Goal: Task Accomplishment & Management: Complete application form

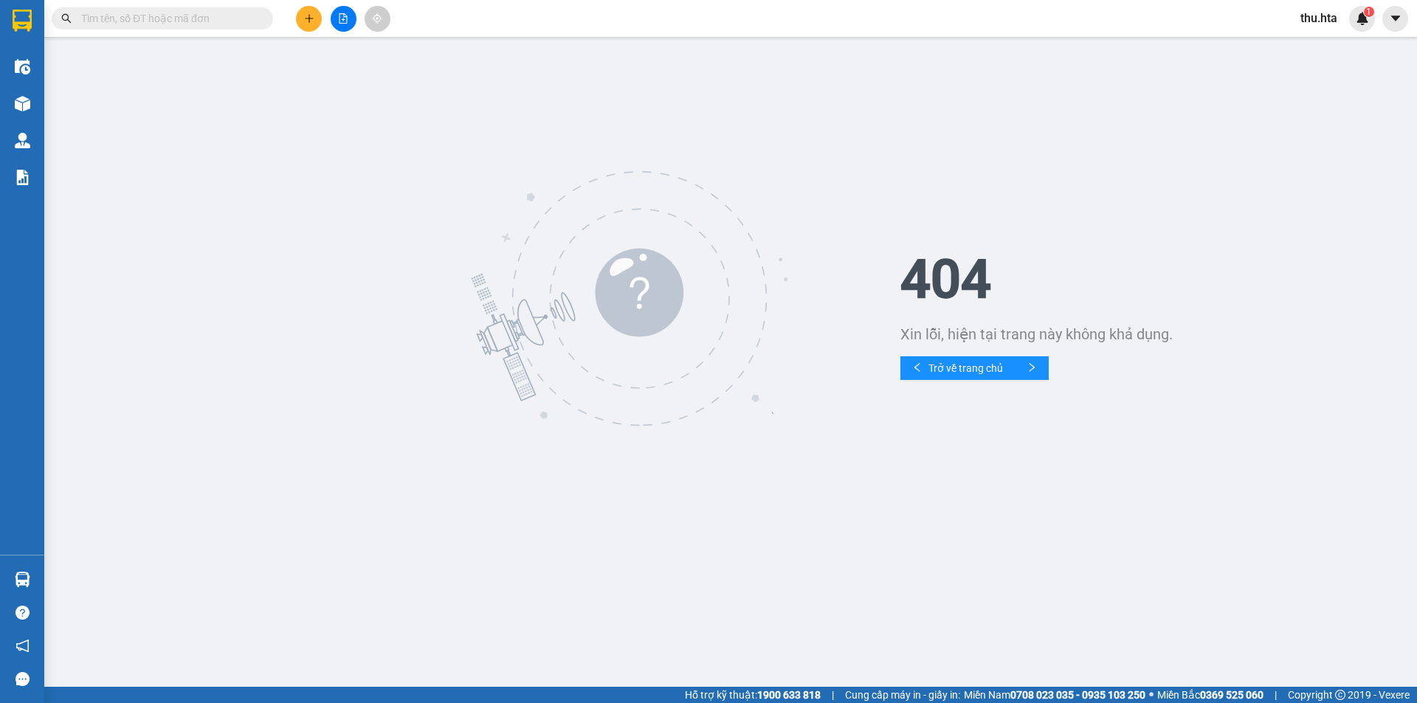
click at [311, 32] on div "Kết quả tìm kiếm ( 0 ) Bộ lọc No Data thu.hta 1" at bounding box center [708, 18] width 1417 height 37
click at [308, 20] on icon "plus" at bounding box center [309, 18] width 10 height 10
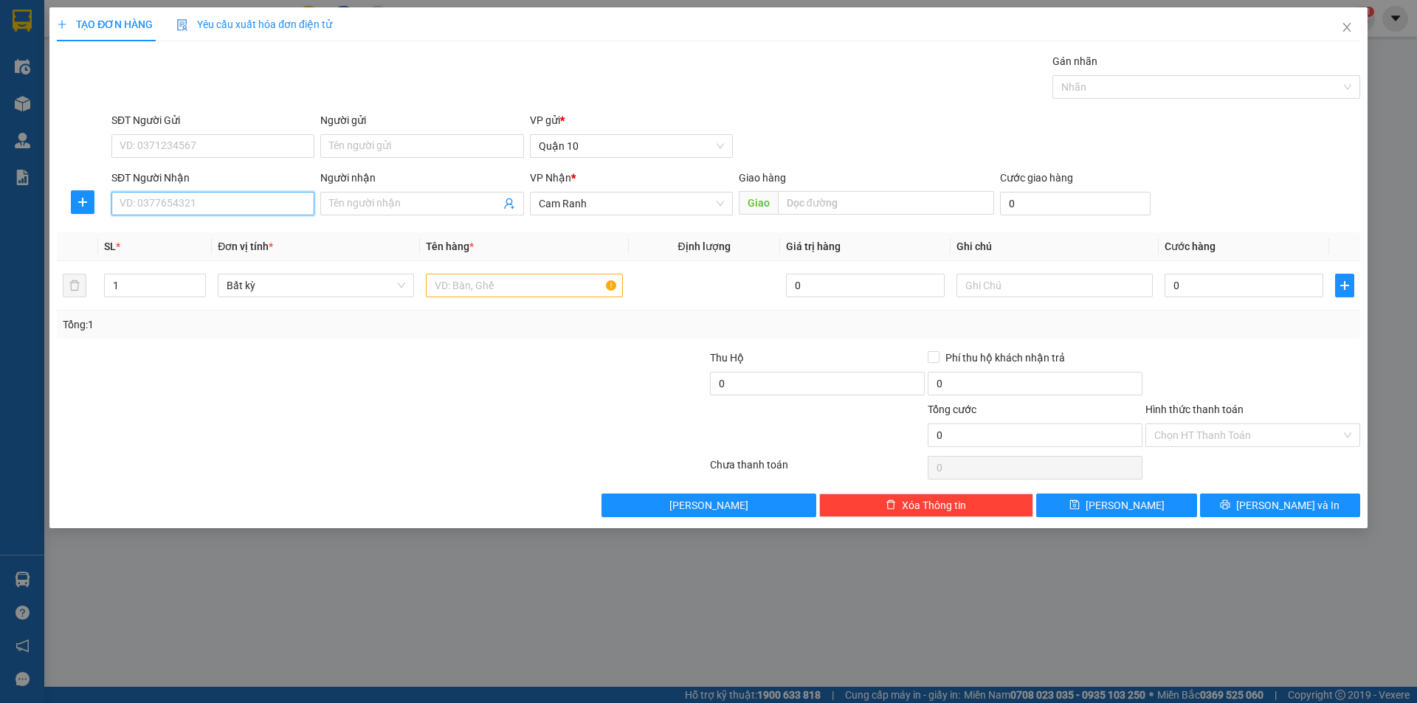
click at [207, 204] on input "SĐT Người Nhận" at bounding box center [212, 204] width 203 height 24
click at [206, 227] on div "0987604448 - TÚ" at bounding box center [212, 233] width 185 height 16
type input "0987604448"
type input "TÚ"
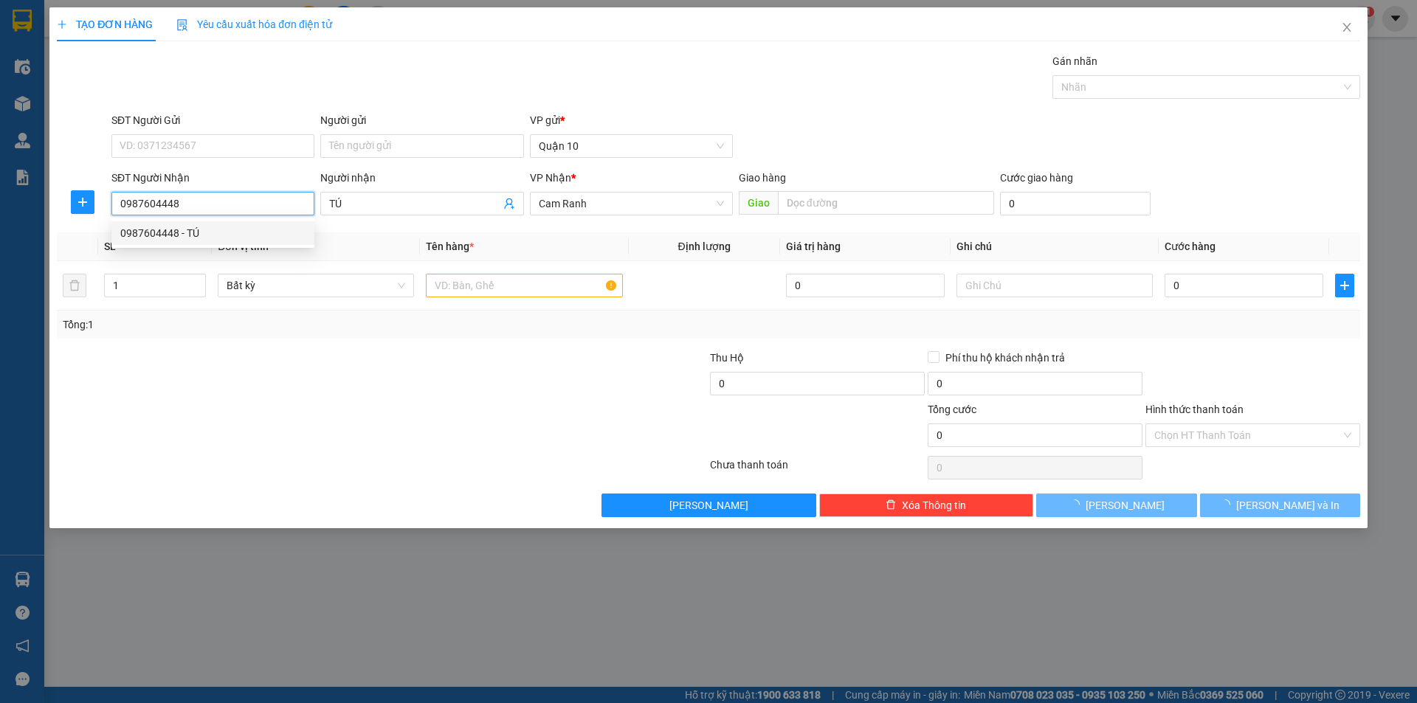
type input "30.000"
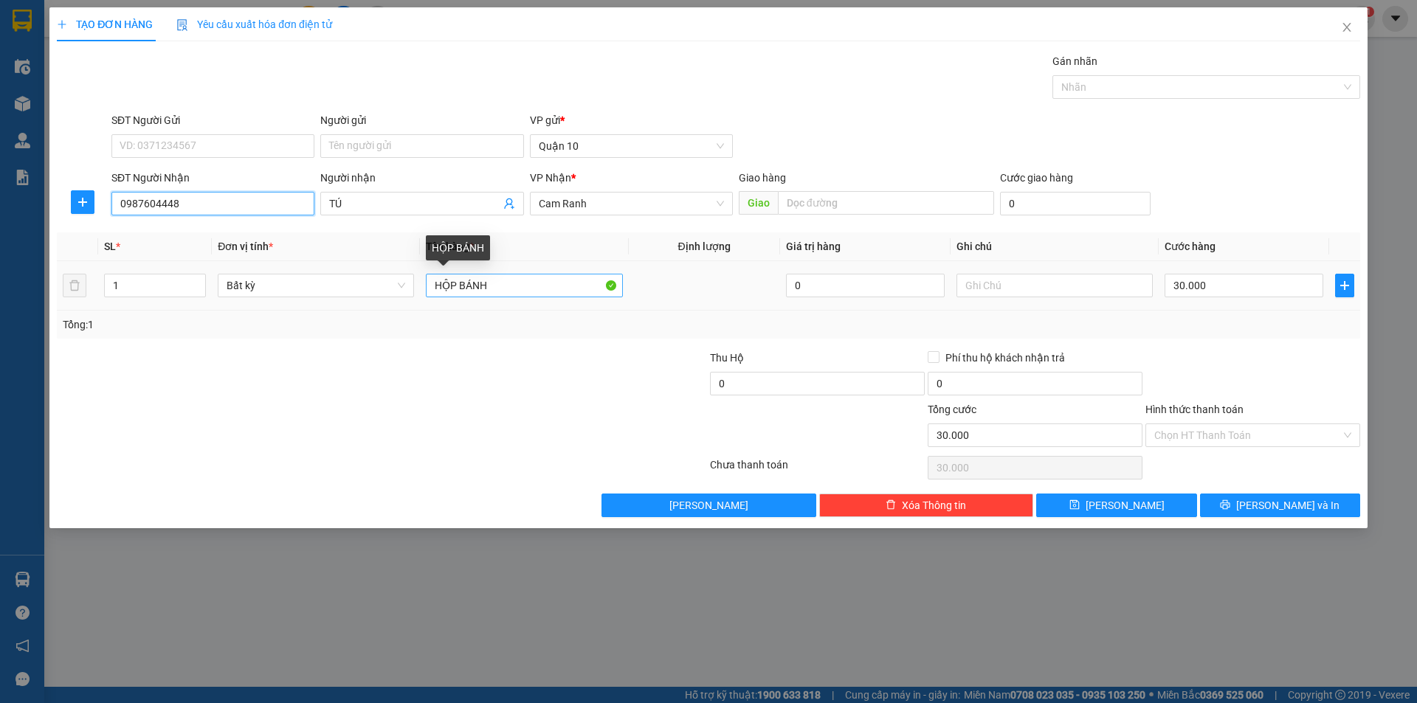
type input "0987604448"
click at [519, 280] on input "HỘP BÁNH" at bounding box center [524, 286] width 196 height 24
type input "c"
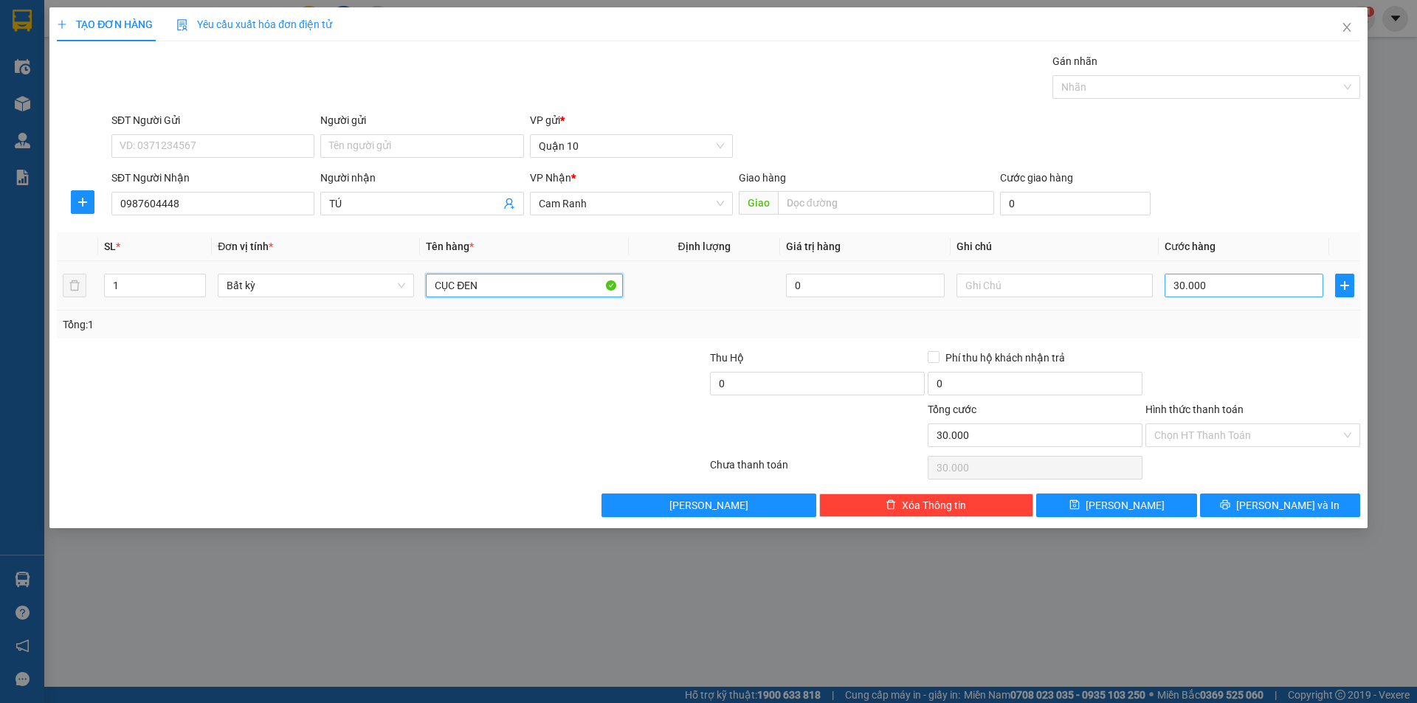
type input "CỤC ĐEN"
click at [1272, 289] on input "30.000" at bounding box center [1244, 286] width 159 height 24
type input "7"
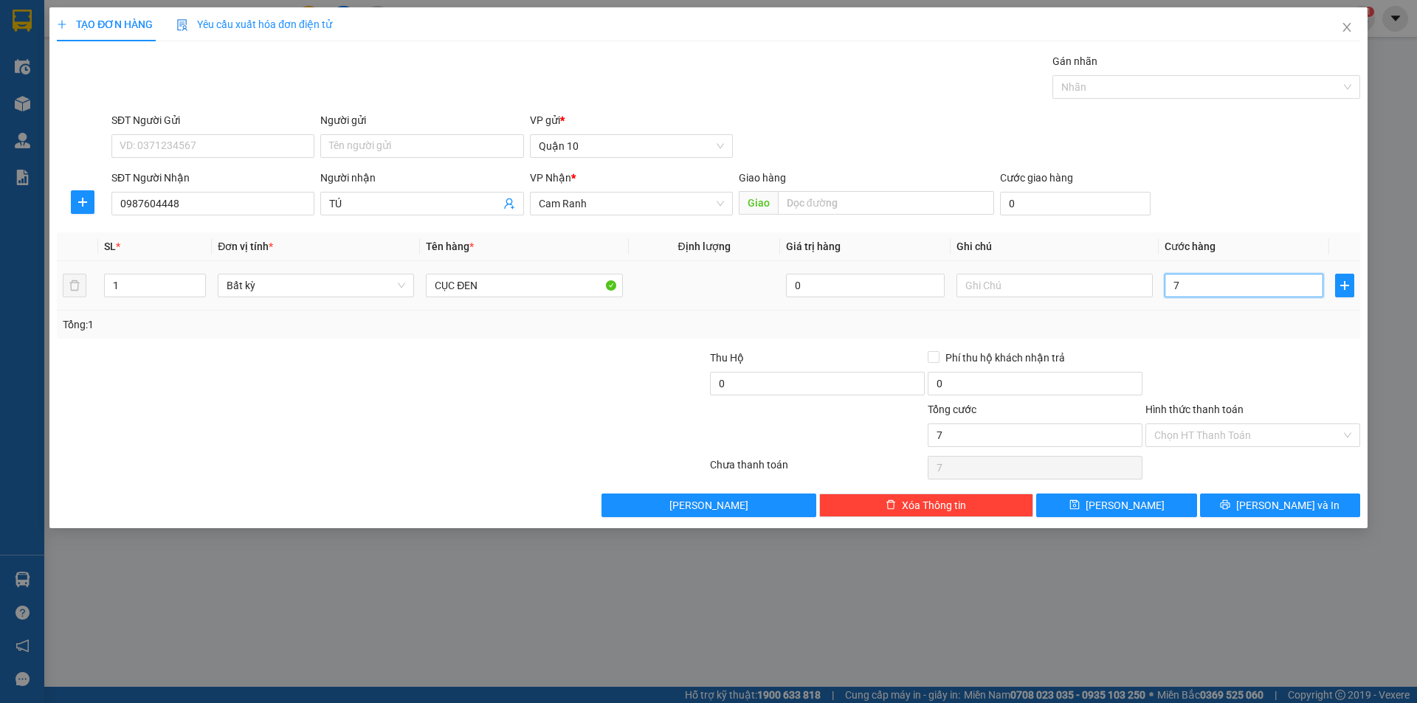
type input "70"
type input "70.000"
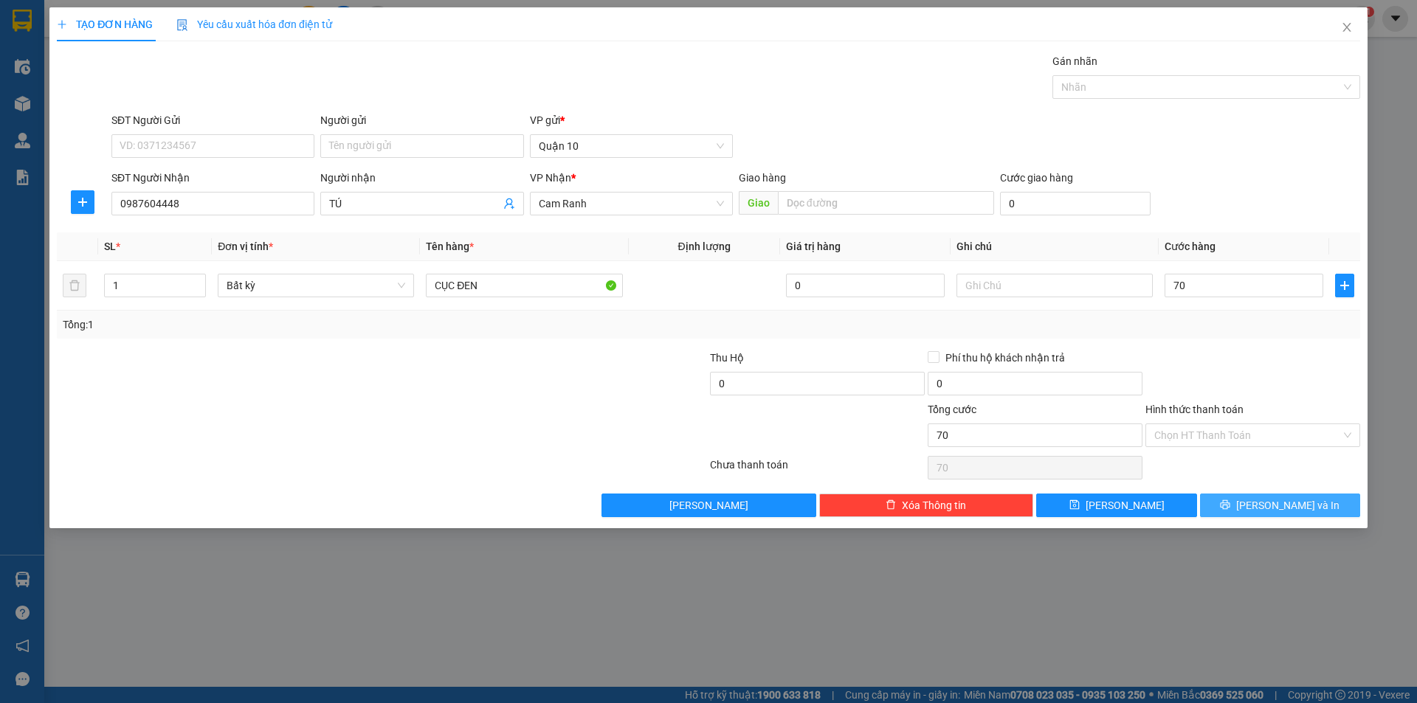
type input "70.000"
click at [1309, 510] on button "[PERSON_NAME] và In" at bounding box center [1280, 506] width 160 height 24
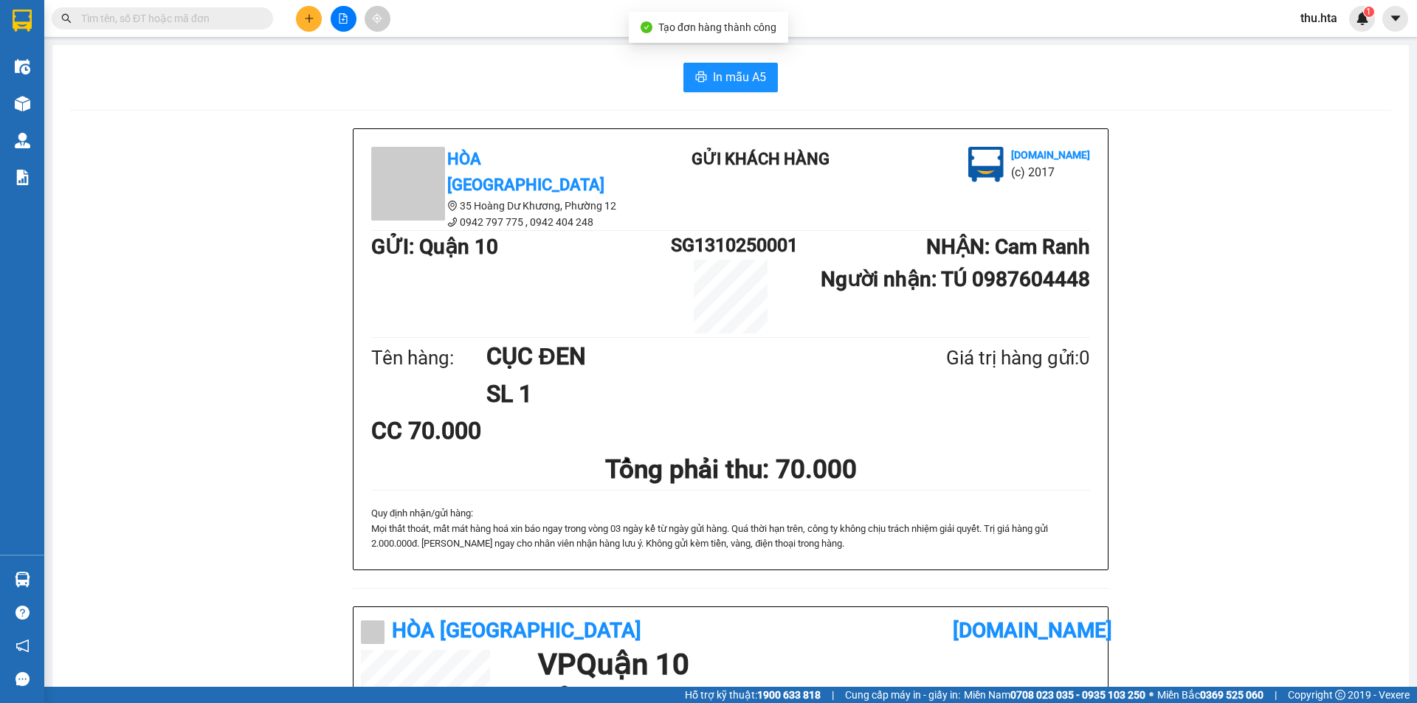
click at [729, 51] on div "In mẫu A5 Hòa Thuận Anh 35 Hoàng Dư Khương, [GEOGRAPHIC_DATA] 12 0942 797 775 …" at bounding box center [730, 591] width 1357 height 1092
click at [759, 83] on span "In mẫu A5" at bounding box center [739, 77] width 53 height 18
